Goal: Transaction & Acquisition: Book appointment/travel/reservation

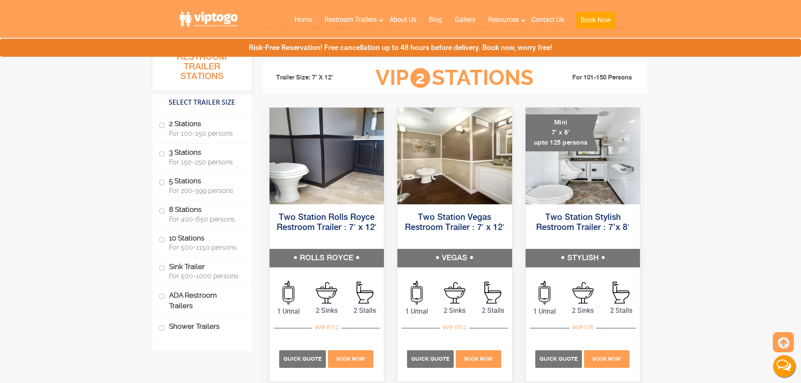
scroll to position [409, 0]
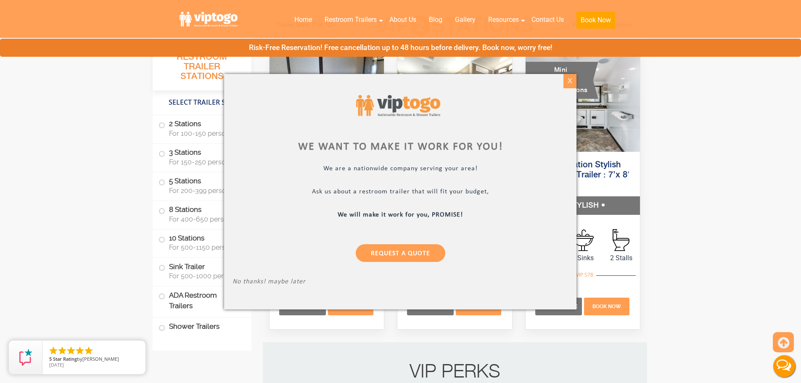
click at [573, 81] on div "X" at bounding box center [570, 81] width 13 height 14
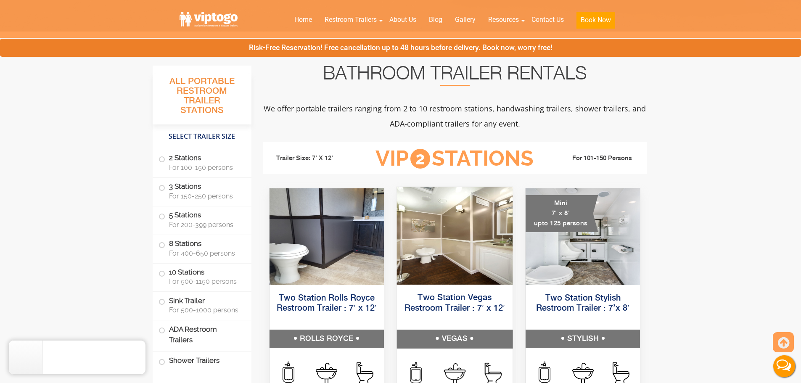
scroll to position [378, 0]
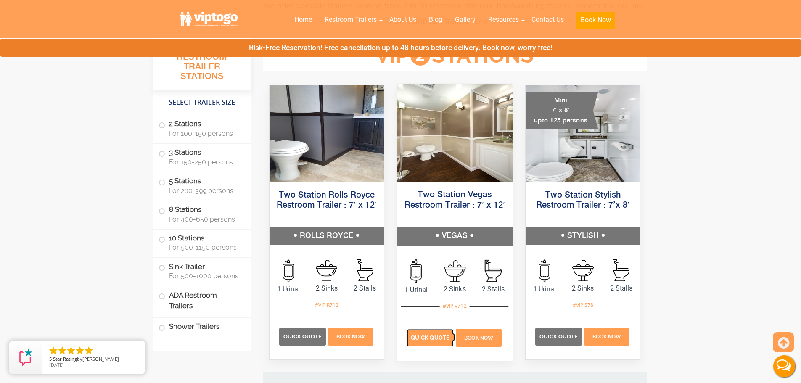
click at [431, 340] on span "Quick Quote" at bounding box center [430, 338] width 39 height 6
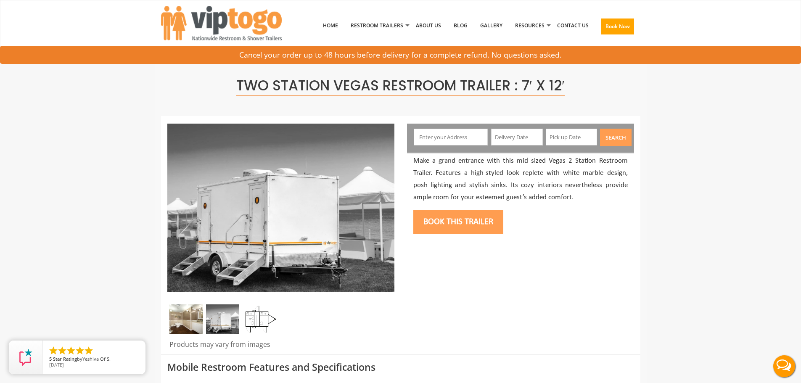
click at [471, 134] on input "text" at bounding box center [451, 137] width 74 height 17
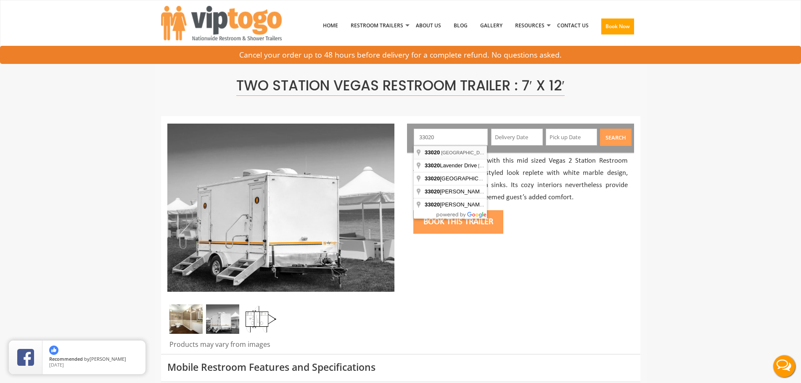
type input "Hollywood, FL 33020, USA"
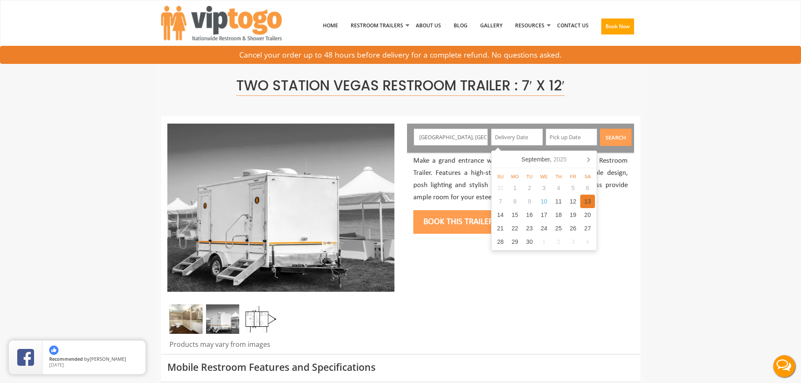
click at [589, 201] on div "13" at bounding box center [587, 201] width 15 height 13
type input "09/13/2025"
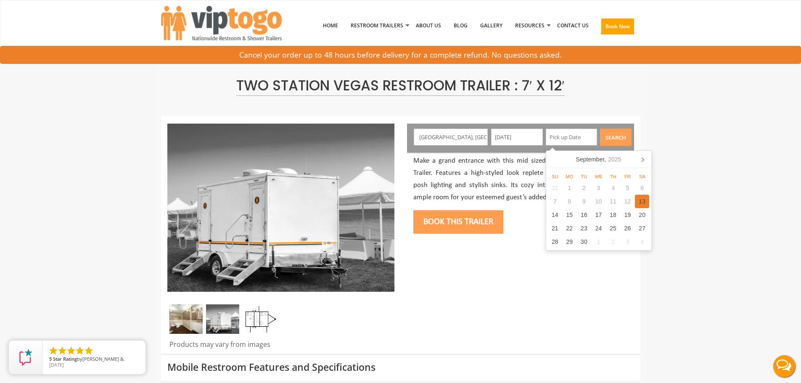
click at [642, 203] on div "13" at bounding box center [642, 201] width 15 height 13
type input "09/13/2025"
click at [615, 138] on button "Search" at bounding box center [616, 137] width 32 height 17
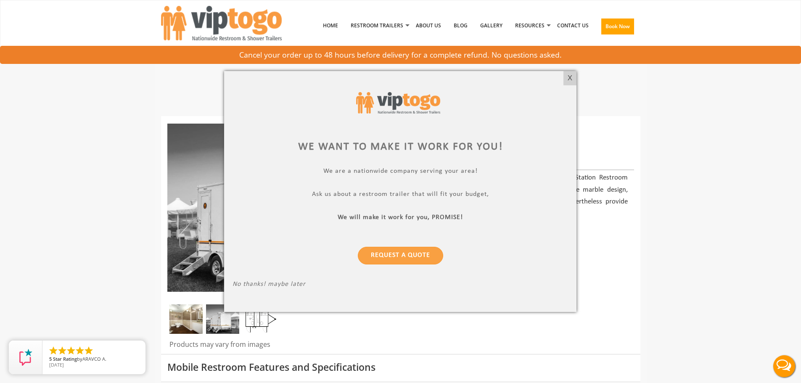
click at [642, 250] on div at bounding box center [400, 191] width 801 height 383
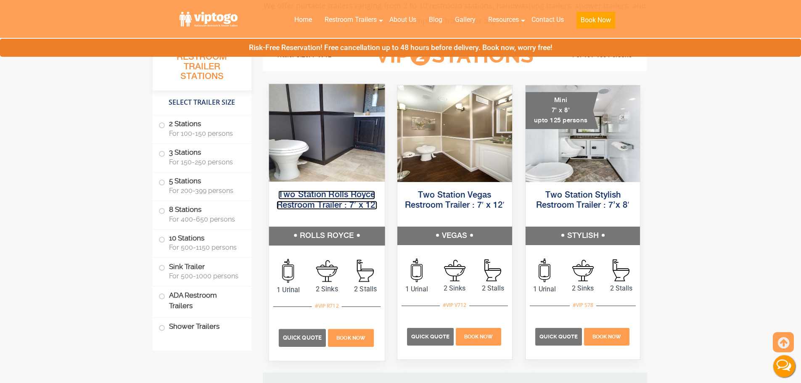
click at [308, 197] on link "Two Station Rolls Royce Restroom Trailer : 7′ x 12′" at bounding box center [326, 199] width 101 height 19
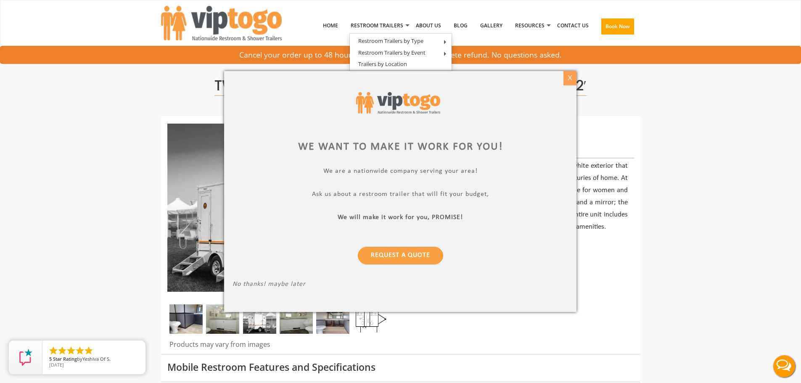
click at [571, 77] on div "X" at bounding box center [570, 78] width 13 height 14
